Goal: Navigation & Orientation: Understand site structure

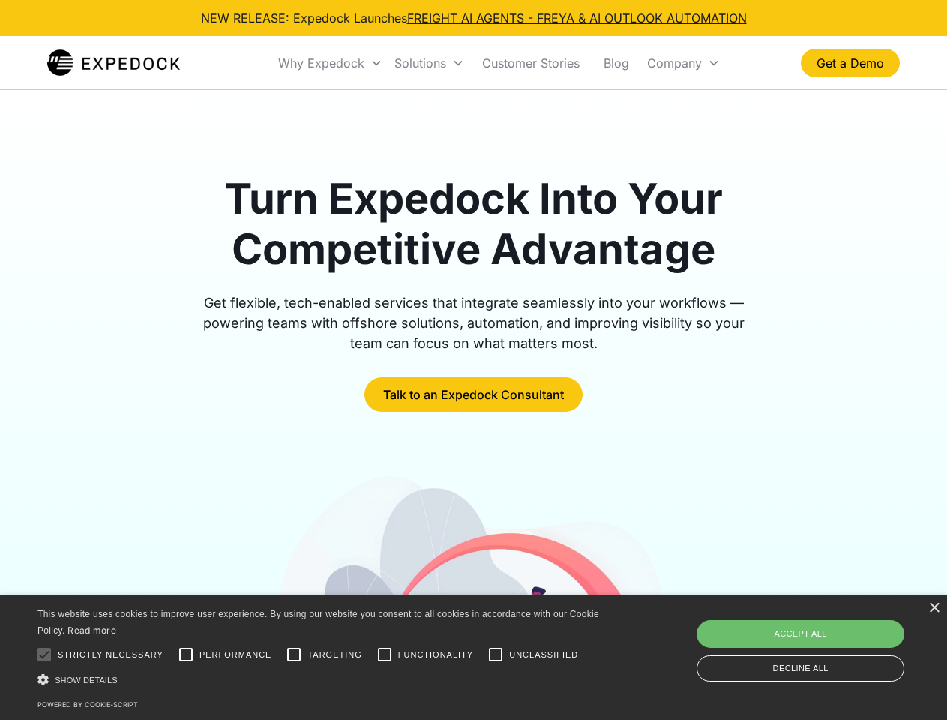
click at [331, 63] on div "Why Expedock" at bounding box center [321, 62] width 86 height 15
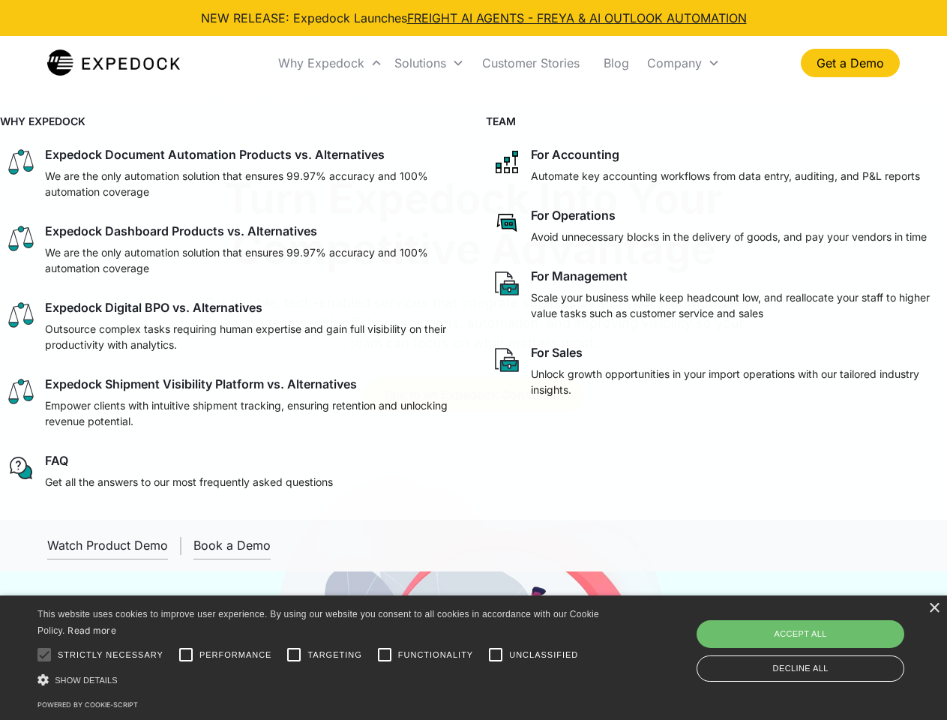
click at [429, 63] on div "Solutions" at bounding box center [420, 62] width 52 height 15
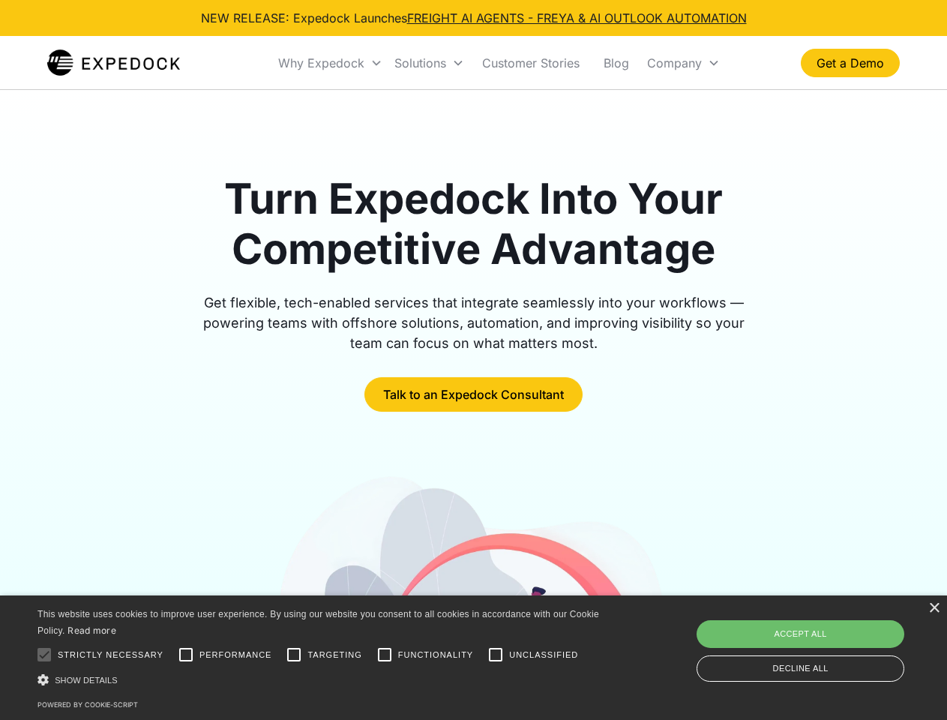
click at [683, 63] on div "Company" at bounding box center [674, 62] width 55 height 15
click at [44, 654] on div at bounding box center [44, 654] width 30 height 30
click at [186, 654] on input "Performance" at bounding box center [186, 654] width 30 height 30
checkbox input "true"
click at [294, 654] on input "Targeting" at bounding box center [294, 654] width 30 height 30
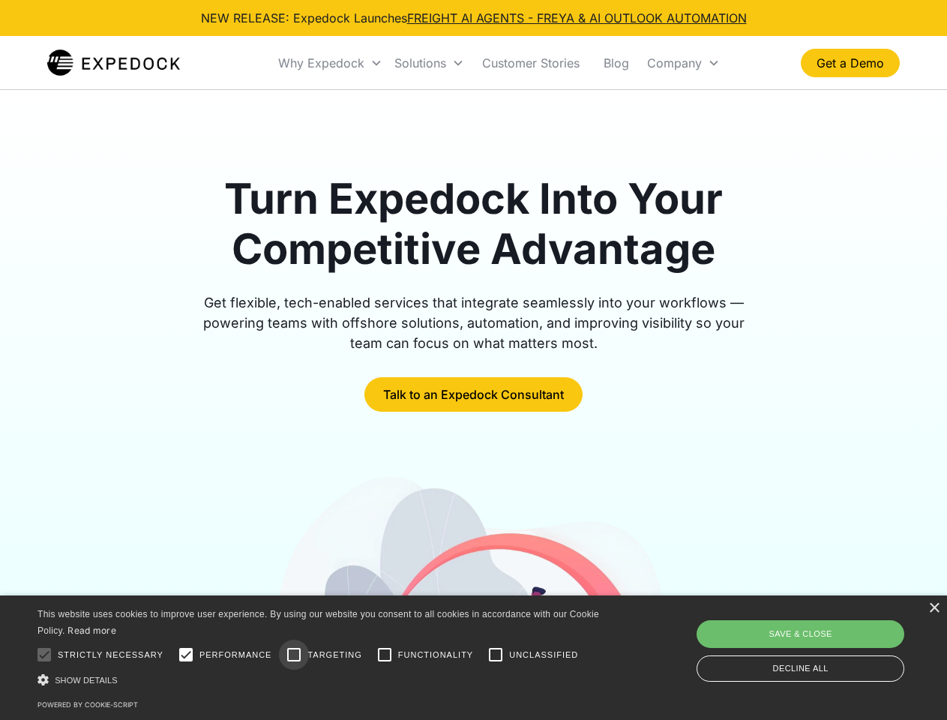
checkbox input "true"
click at [385, 654] on input "Functionality" at bounding box center [385, 654] width 30 height 30
checkbox input "true"
click at [496, 654] on input "Unclassified" at bounding box center [496, 654] width 30 height 30
checkbox input "true"
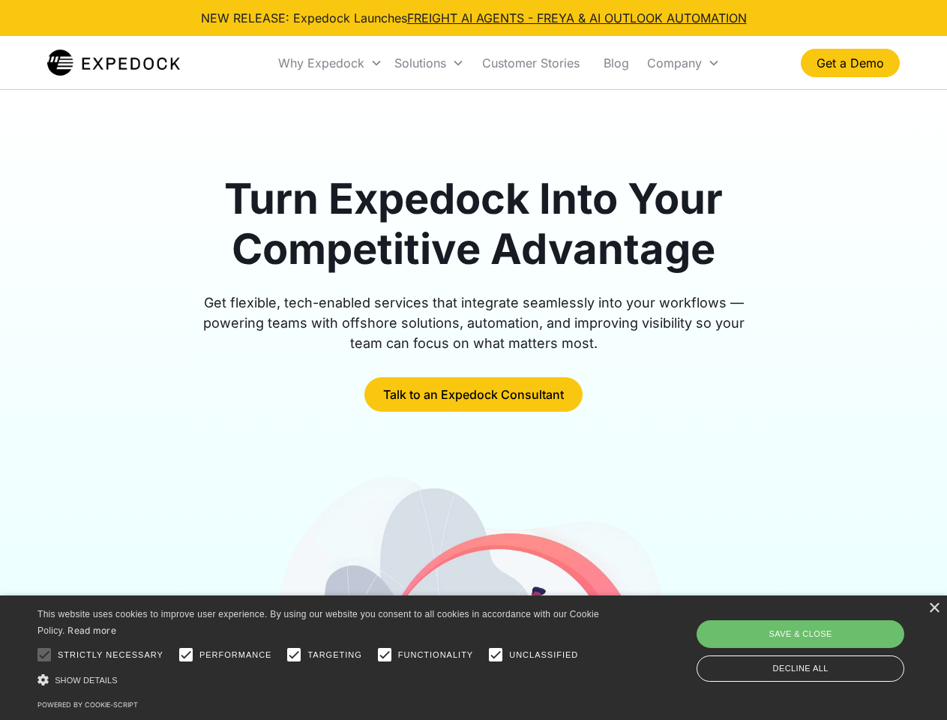
click at [321, 679] on div "Show details Hide details" at bounding box center [320, 680] width 567 height 16
